Goal: Task Accomplishment & Management: Manage account settings

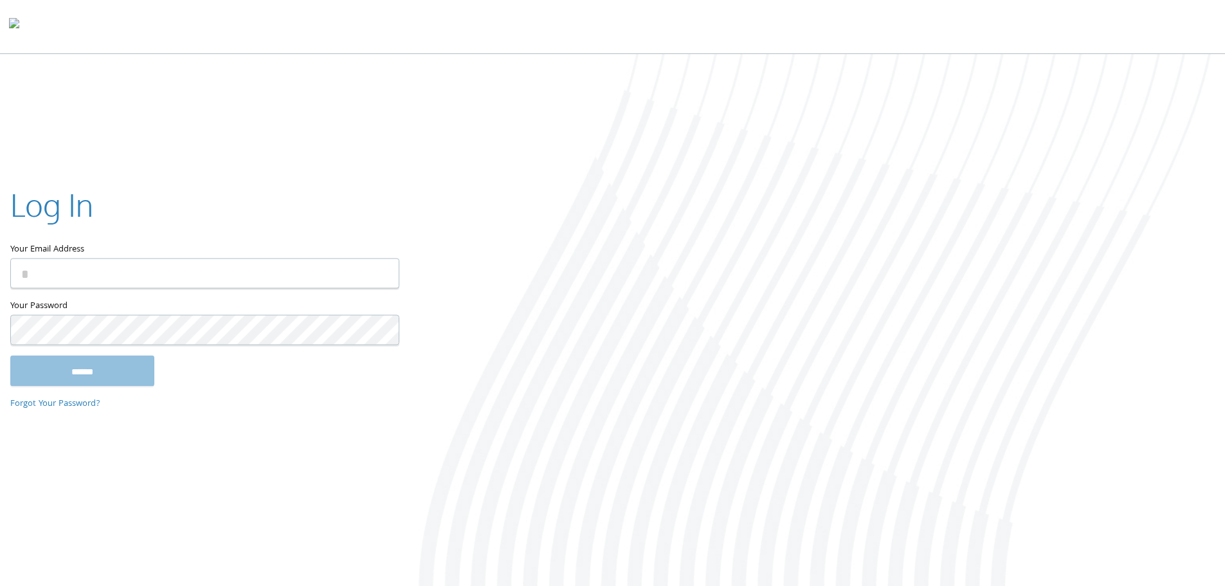
click at [53, 266] on input "Your Email Address" at bounding box center [204, 273] width 389 height 30
type input "**********"
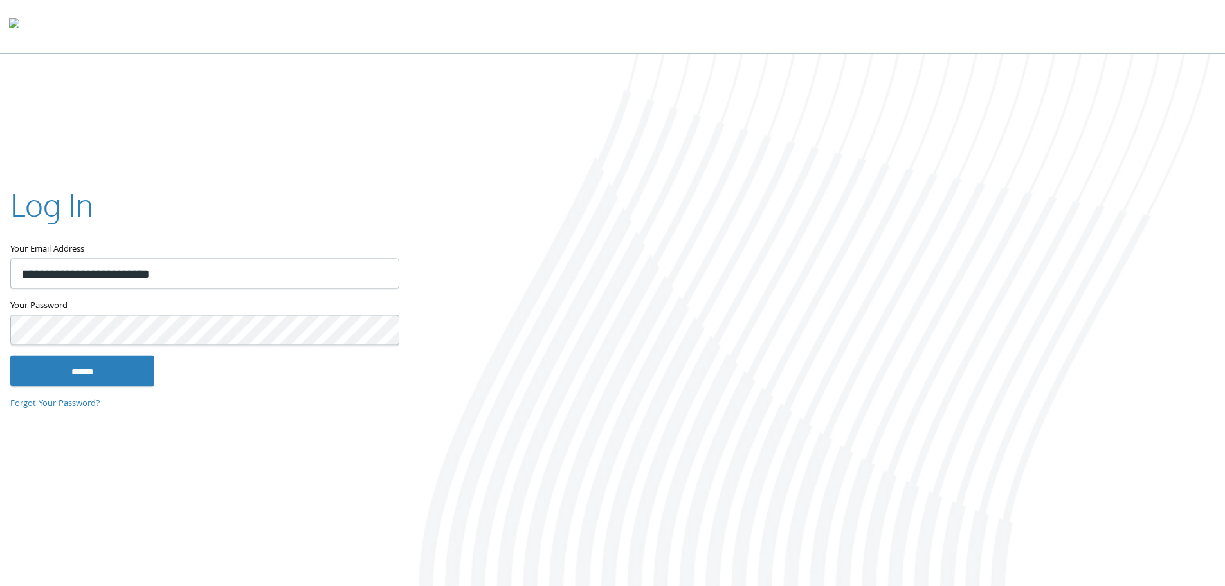
click at [10, 355] on input "******" at bounding box center [82, 370] width 144 height 31
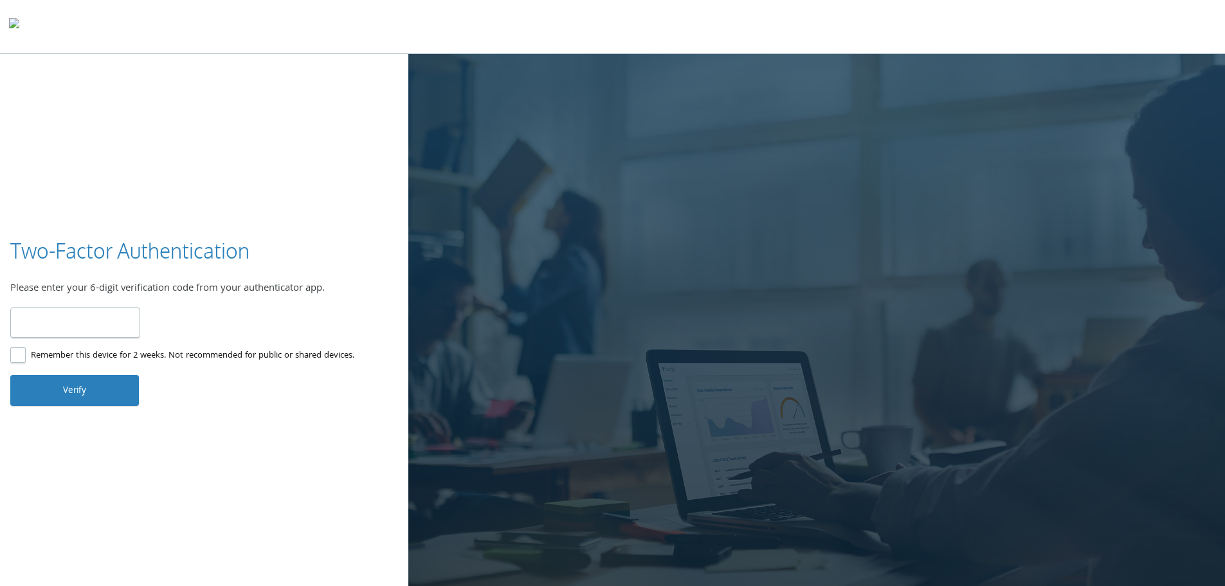
type input "******"
